Goal: Communication & Community: Participate in discussion

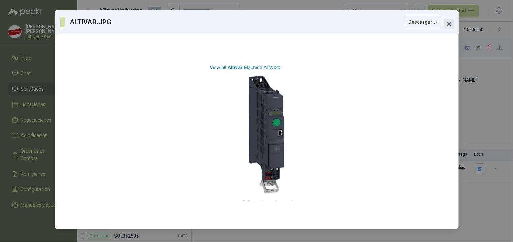
click at [454, 23] on span "Close" at bounding box center [449, 23] width 11 height 5
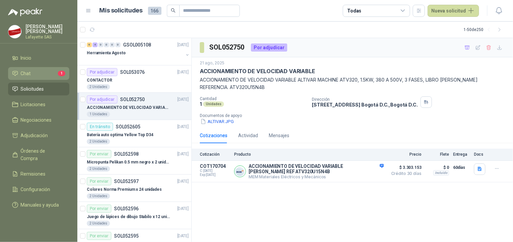
click at [38, 76] on li "Chat 1" at bounding box center [38, 73] width 53 height 7
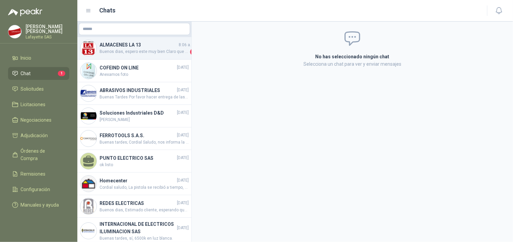
click at [133, 48] on span "Buenos dias, espero este muy bien Claro que si con gusto relaciono imagenes sol…" at bounding box center [144, 51] width 89 height 7
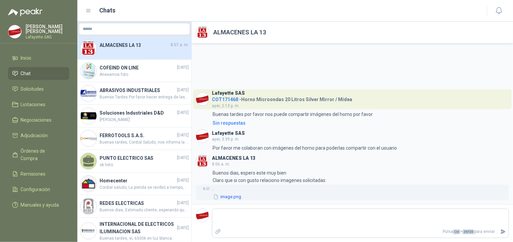
click at [236, 197] on button "image.png" at bounding box center [227, 196] width 29 height 7
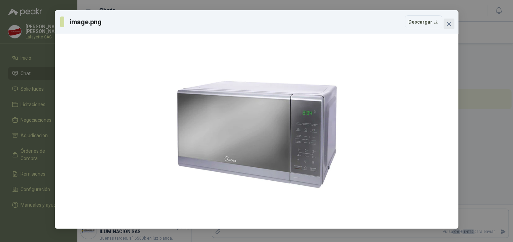
click at [452, 22] on span "Close" at bounding box center [449, 23] width 11 height 5
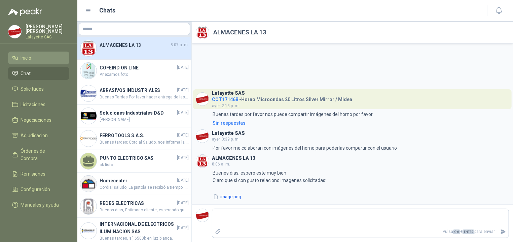
click at [34, 58] on li "Inicio" at bounding box center [38, 57] width 53 height 7
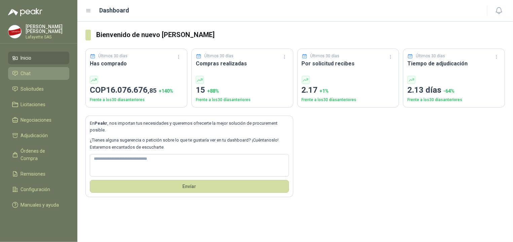
click at [50, 77] on link "Chat" at bounding box center [38, 73] width 61 height 13
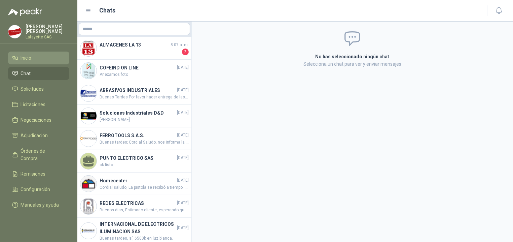
click at [37, 59] on li "Inicio" at bounding box center [38, 57] width 53 height 7
